Goal: Task Accomplishment & Management: Manage account settings

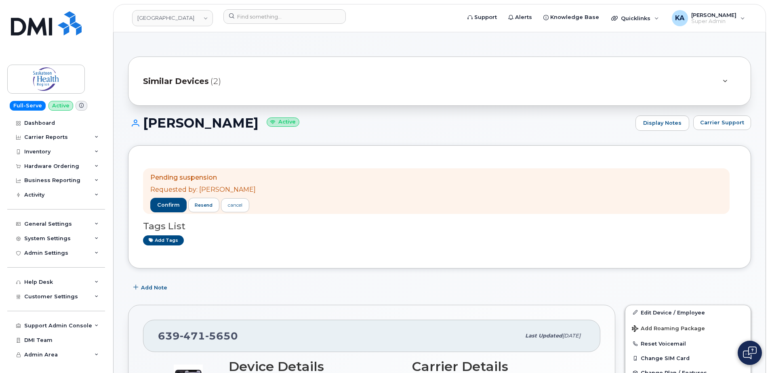
drag, startPoint x: 146, startPoint y: 175, endPoint x: 248, endPoint y: 187, distance: 102.8
click at [248, 187] on div "Pending suspension Requested by: [PERSON_NAME] confirm resend cancel" at bounding box center [436, 191] width 586 height 46
drag, startPoint x: 248, startPoint y: 187, endPoint x: 237, endPoint y: 188, distance: 11.4
copy span "Pending suspension Requested by: [PERSON_NAME]"
click at [170, 204] on span "confirm" at bounding box center [168, 204] width 23 height 7
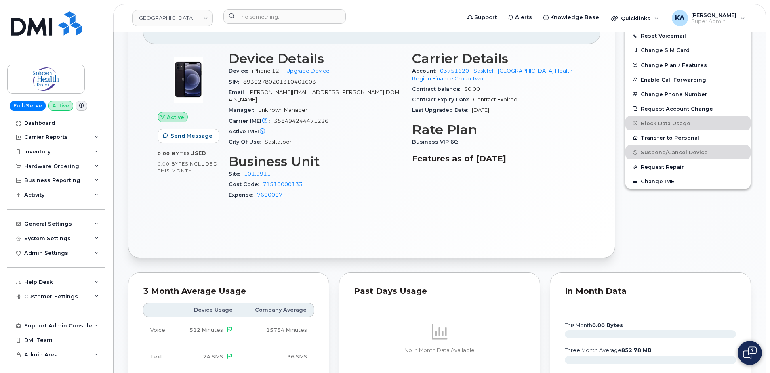
scroll to position [202, 0]
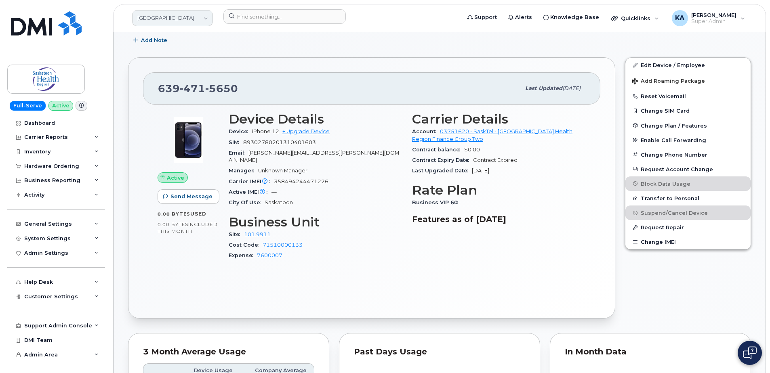
click at [197, 17] on link "[GEOGRAPHIC_DATA]" at bounding box center [172, 18] width 81 height 16
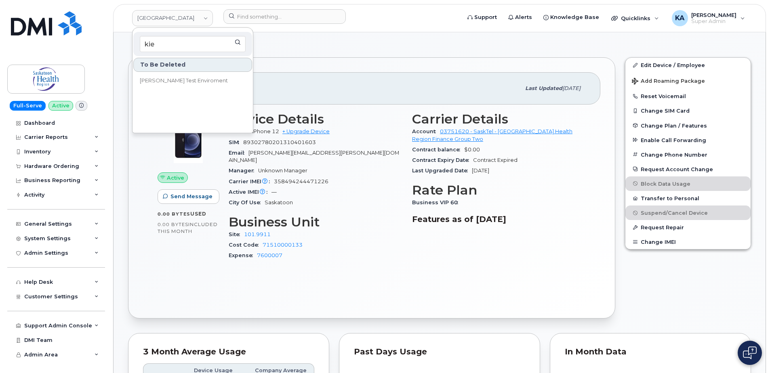
type input "kie"
drag, startPoint x: 300, startPoint y: 38, endPoint x: 397, endPoint y: 39, distance: 97.3
click at [301, 39] on div "Add Note" at bounding box center [439, 40] width 623 height 15
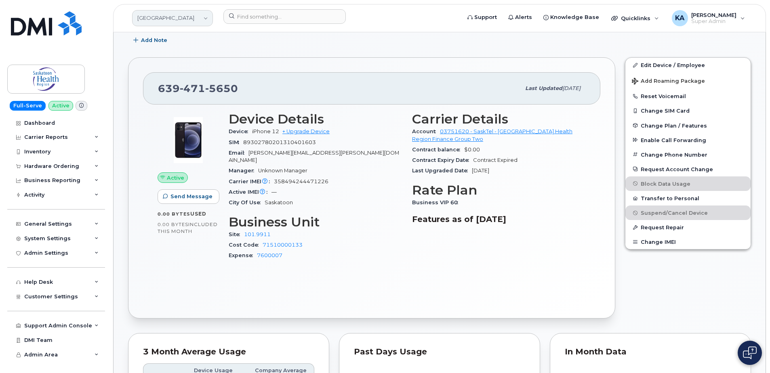
click at [167, 18] on link "[GEOGRAPHIC_DATA]" at bounding box center [172, 18] width 81 height 16
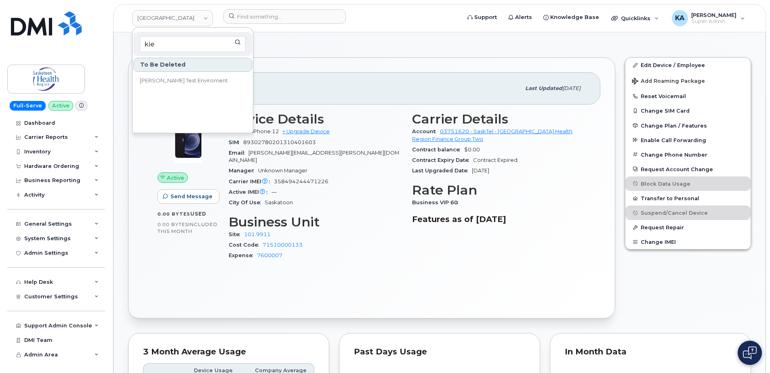
type input "kie"
drag, startPoint x: 292, startPoint y: 40, endPoint x: 320, endPoint y: 44, distance: 28.6
click at [292, 40] on div "Add Note" at bounding box center [439, 40] width 623 height 15
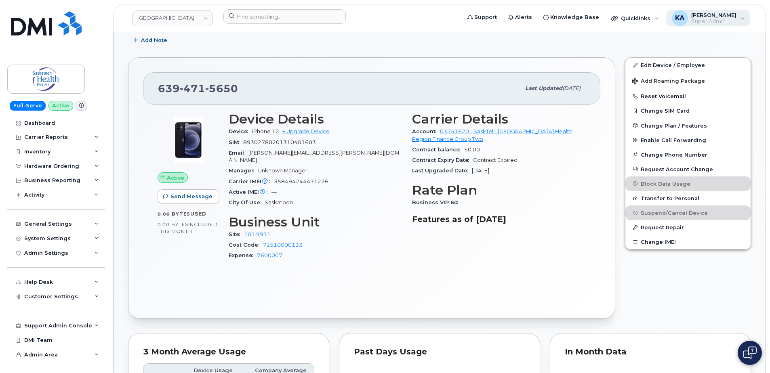
click at [739, 20] on div "KA [PERSON_NAME] Super Admin" at bounding box center [708, 18] width 84 height 16
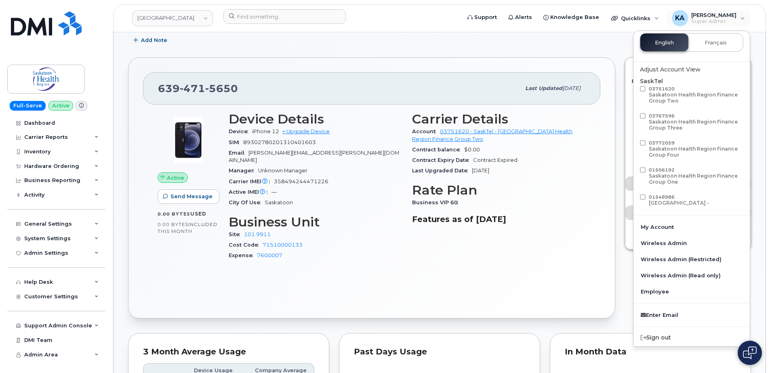
scroll to position [10, 0]
click at [659, 333] on div "Sign out" at bounding box center [691, 335] width 116 height 15
